Goal: Navigation & Orientation: Go to known website

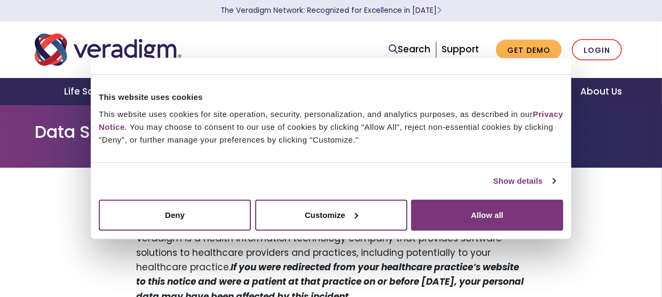
click at [35, 29] on nav "Search Support Get Demo Login" at bounding box center [331, 49] width 662 height 57
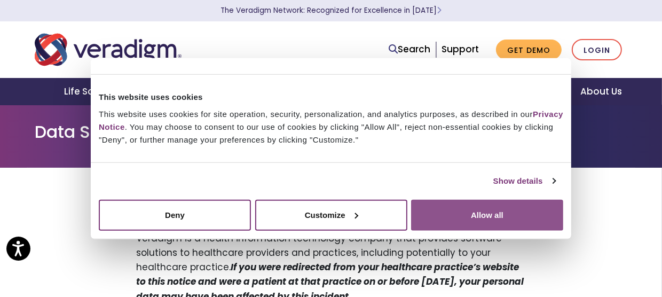
click at [491, 212] on button "Allow all" at bounding box center [487, 214] width 152 height 31
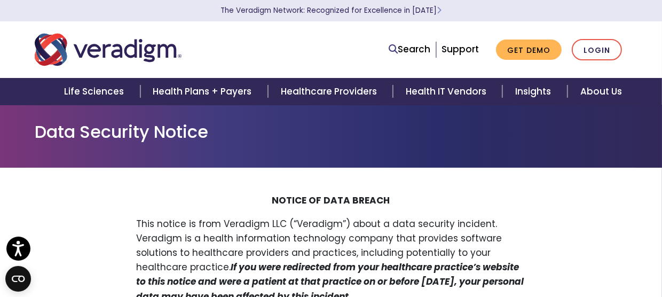
click at [125, 62] on img "Veradigm logo" at bounding box center [108, 49] width 147 height 35
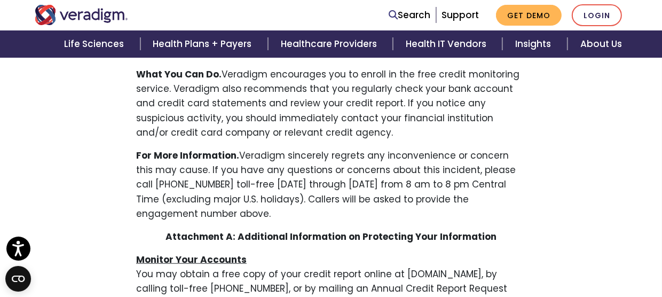
scroll to position [1067, 0]
